Goal: Task Accomplishment & Management: Use online tool/utility

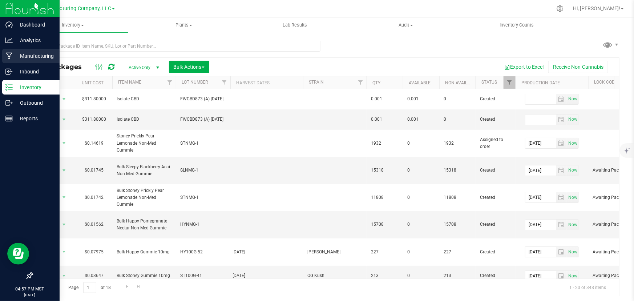
click at [28, 53] on p "Manufacturing" at bounding box center [35, 56] width 44 height 9
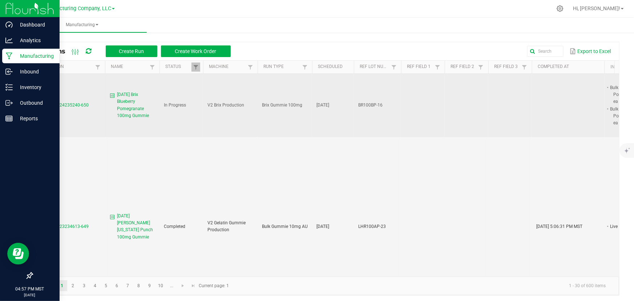
click at [68, 106] on span "MP-20250924235240-650" at bounding box center [63, 104] width 52 height 5
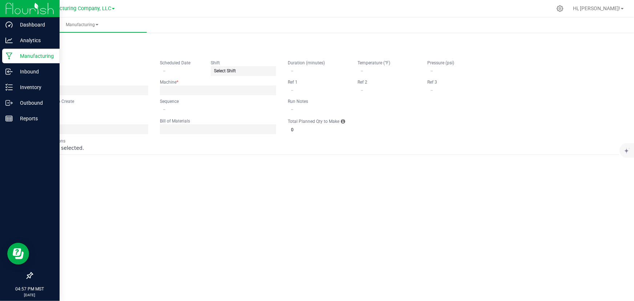
type input "[DATE] Brix Blueberry Pomegranate 100mg Gummie"
type input "[DATE]"
type input "BR100BP-16"
type input "0"
type input "17,060"
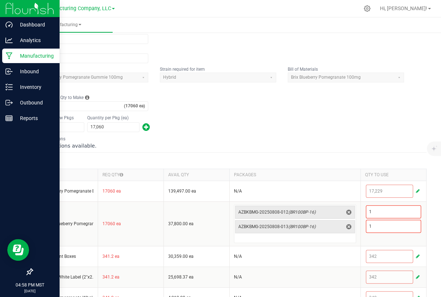
scroll to position [149, 0]
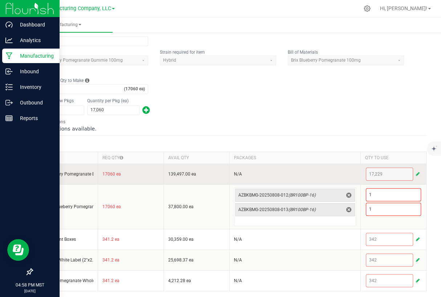
click at [416, 173] on span "button" at bounding box center [418, 174] width 4 height 6
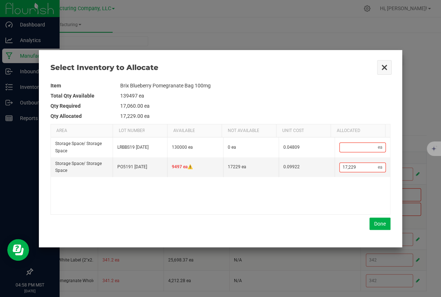
click at [385, 68] on button "Close" at bounding box center [383, 67] width 15 height 15
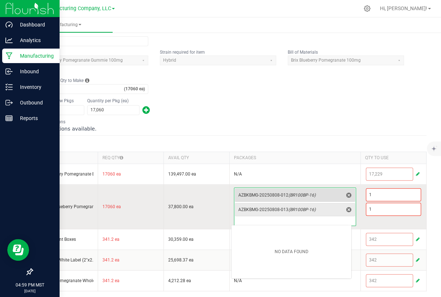
click at [292, 190] on span "AZBKBMG-20250808-012 (BR100BP-16)" at bounding box center [290, 195] width 105 height 10
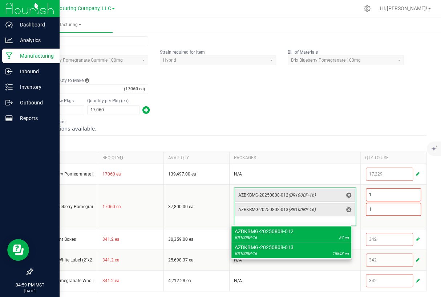
click at [205, 112] on div "Number of New Pkgs 1 Quantity per Pkg (ea) 17,060" at bounding box center [229, 106] width 394 height 19
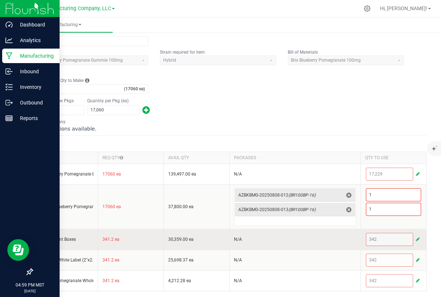
click at [416, 237] on span "button" at bounding box center [418, 240] width 4 height 6
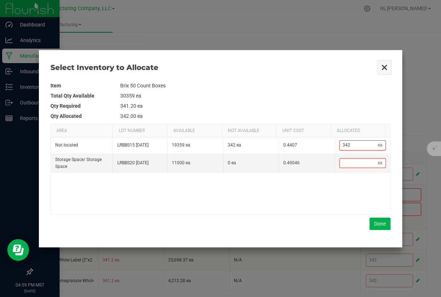
click at [384, 66] on button "Close" at bounding box center [383, 67] width 15 height 15
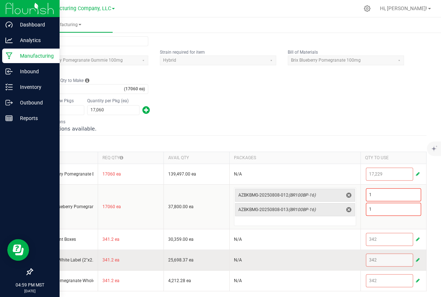
click at [416, 258] on span "button" at bounding box center [418, 260] width 4 height 6
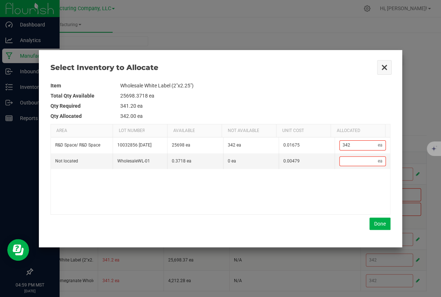
click at [383, 64] on button "Close" at bounding box center [383, 67] width 15 height 15
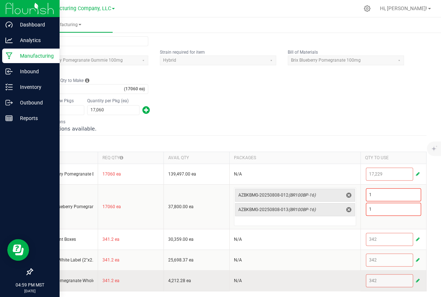
click at [416, 280] on span "button" at bounding box center [418, 281] width 4 height 6
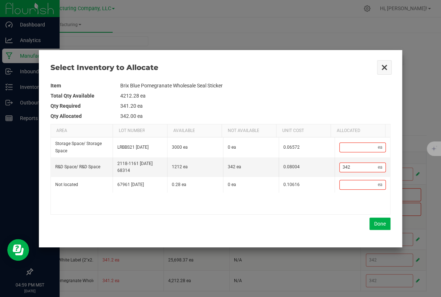
click at [382, 66] on button "Close" at bounding box center [383, 67] width 15 height 15
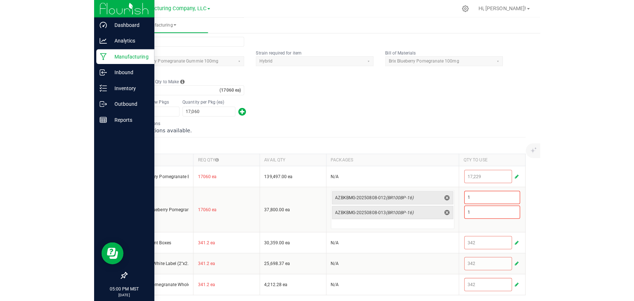
scroll to position [0, 0]
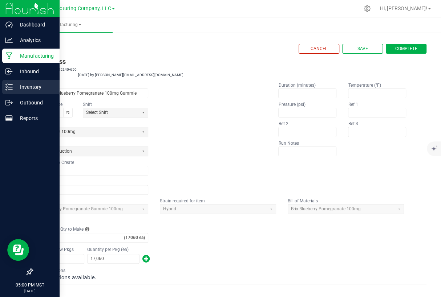
click at [10, 87] on line at bounding box center [10, 87] width 4 height 0
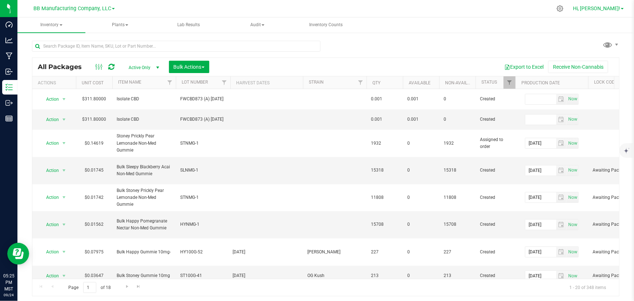
click at [611, 7] on span "Hi, [PERSON_NAME]!" at bounding box center [596, 8] width 47 height 6
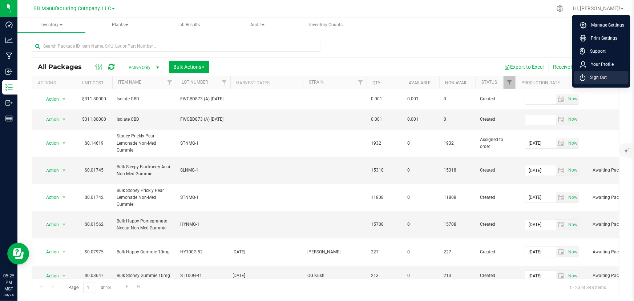
click at [592, 79] on span "Sign Out" at bounding box center [595, 77] width 21 height 7
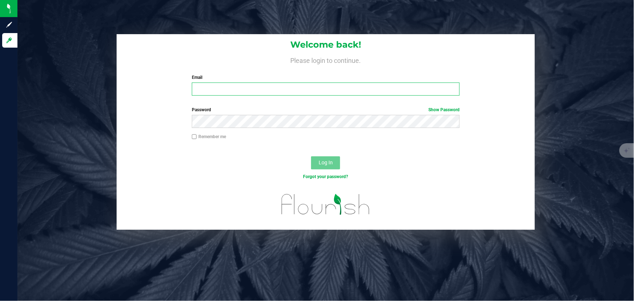
type input "[PERSON_NAME][EMAIL_ADDRESS][DOMAIN_NAME]"
